Goal: Find specific page/section: Find specific page/section

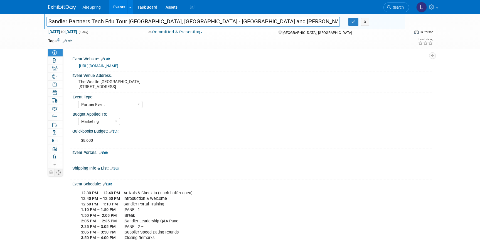
select select "Partner Event"
select select "Marketing"
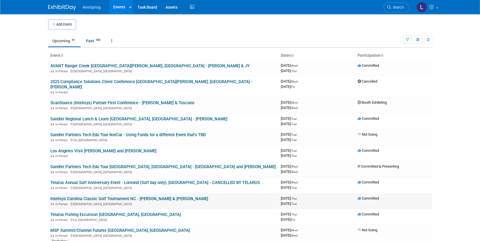
click at [162, 196] on link "Intelisys Carolina Classic Golf Tournament NC - [PERSON_NAME] & [PERSON_NAME]" at bounding box center [129, 198] width 158 height 5
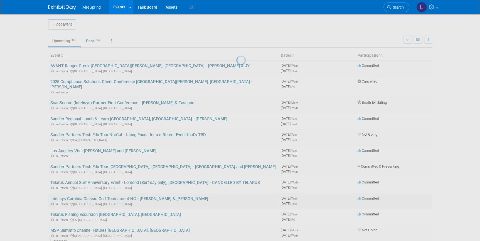
click at [236, 192] on div at bounding box center [240, 120] width 8 height 241
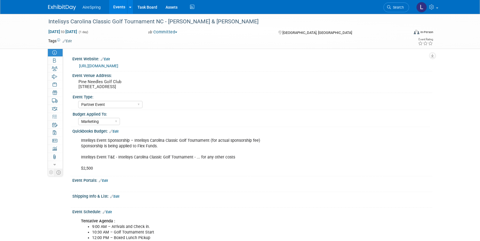
select select "Partner Event"
select select "Marketing"
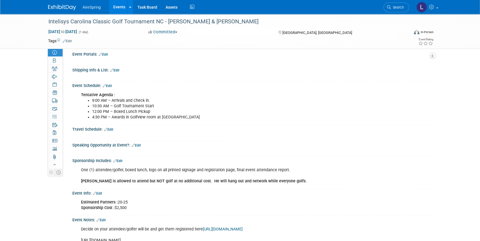
scroll to position [177, 0]
